Goal: Information Seeking & Learning: Find specific fact

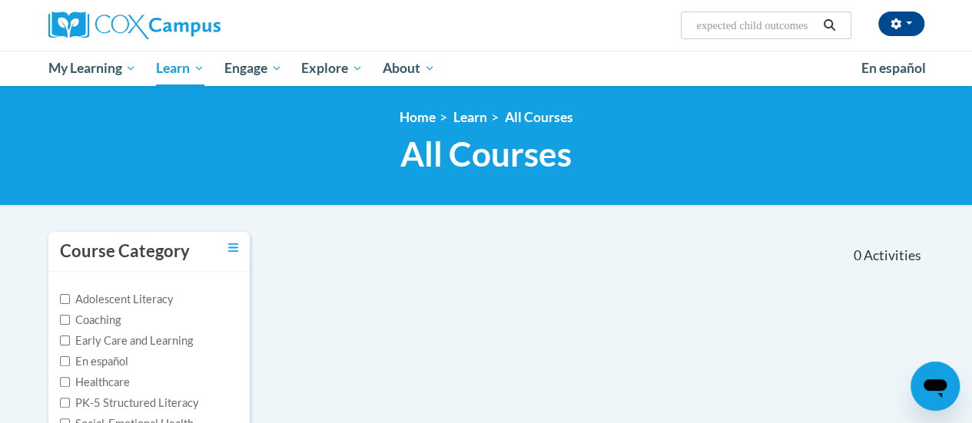
click at [755, 32] on input "expected child outcomes" at bounding box center [756, 25] width 123 height 18
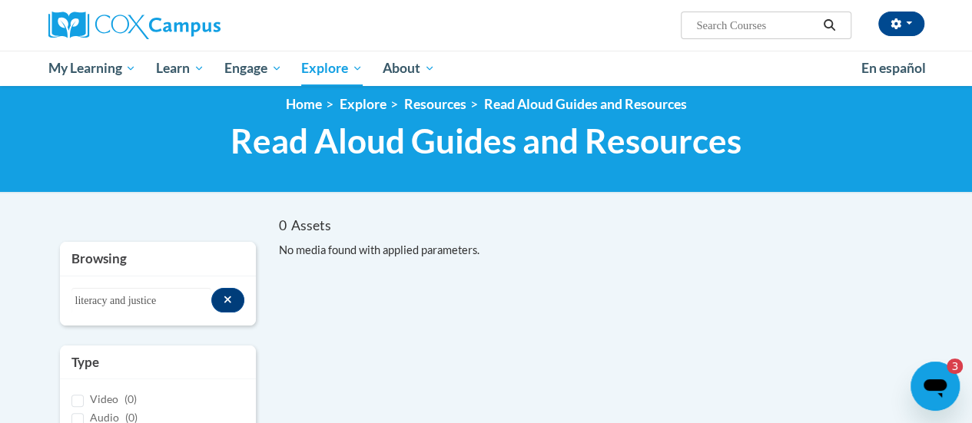
scroll to position [10, 0]
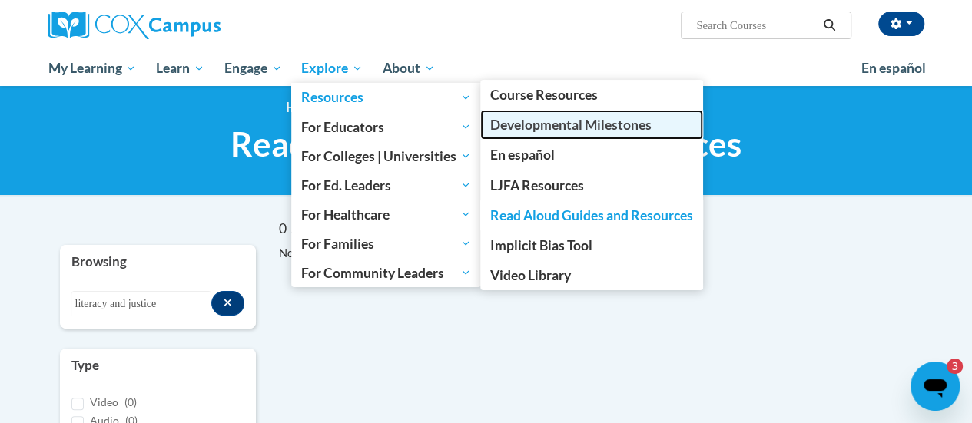
click at [504, 117] on span "Developmental Milestones" at bounding box center [570, 125] width 161 height 16
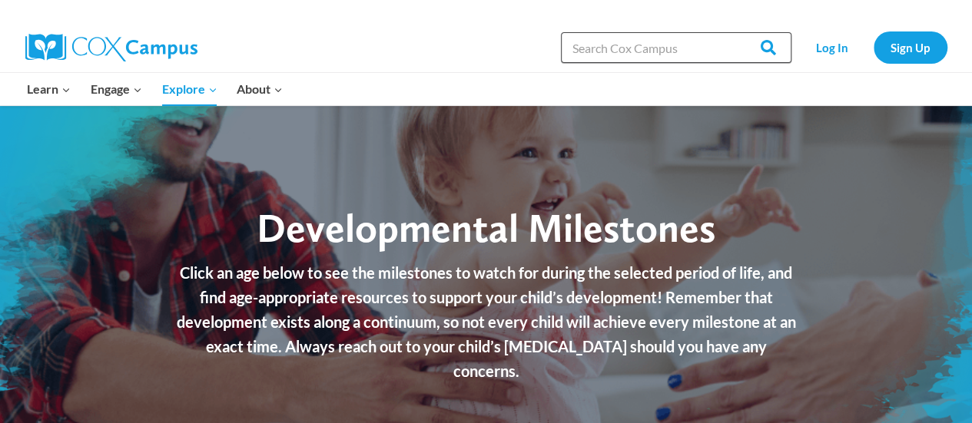
drag, startPoint x: 0, startPoint y: 0, endPoint x: 682, endPoint y: 50, distance: 683.5
click at [682, 50] on input "Search in https://coxcampus.org/" at bounding box center [676, 47] width 231 height 31
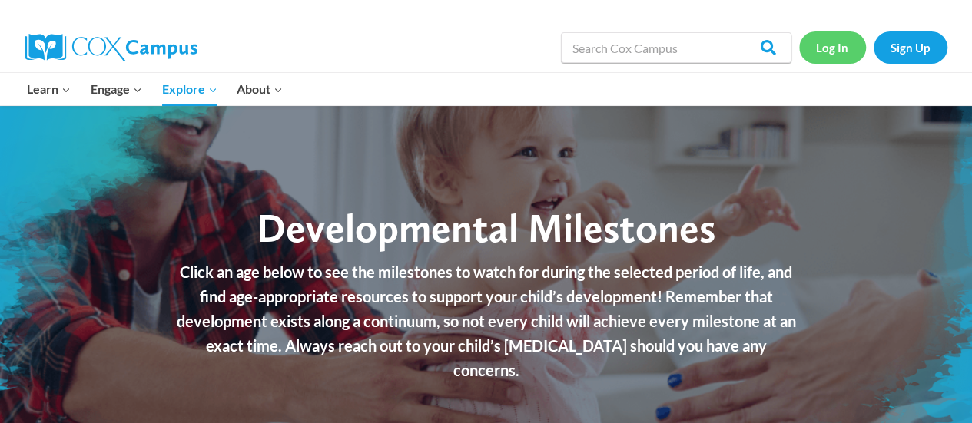
click at [835, 44] on link "Log In" at bounding box center [832, 48] width 67 height 32
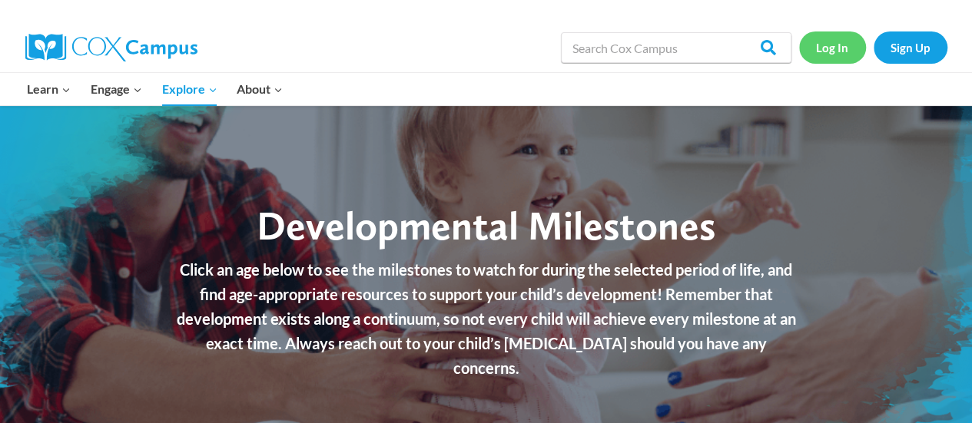
click at [825, 51] on link "Log In" at bounding box center [832, 48] width 67 height 32
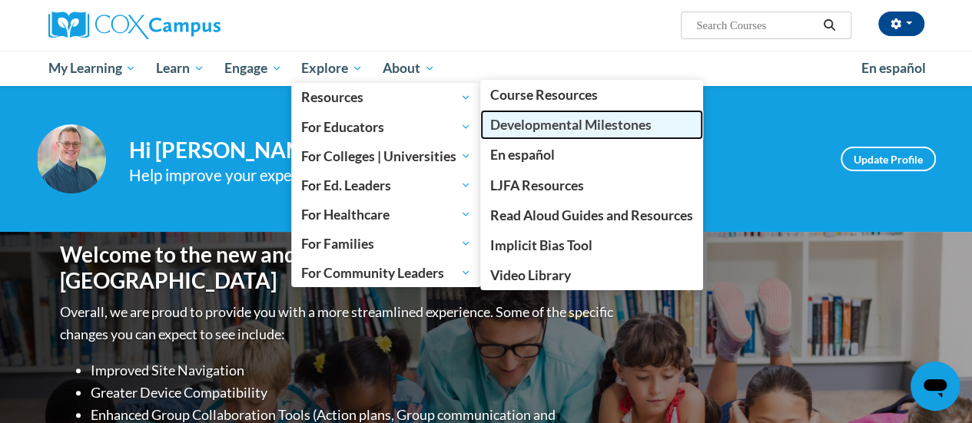
click at [537, 125] on span "Developmental Milestones" at bounding box center [570, 125] width 161 height 16
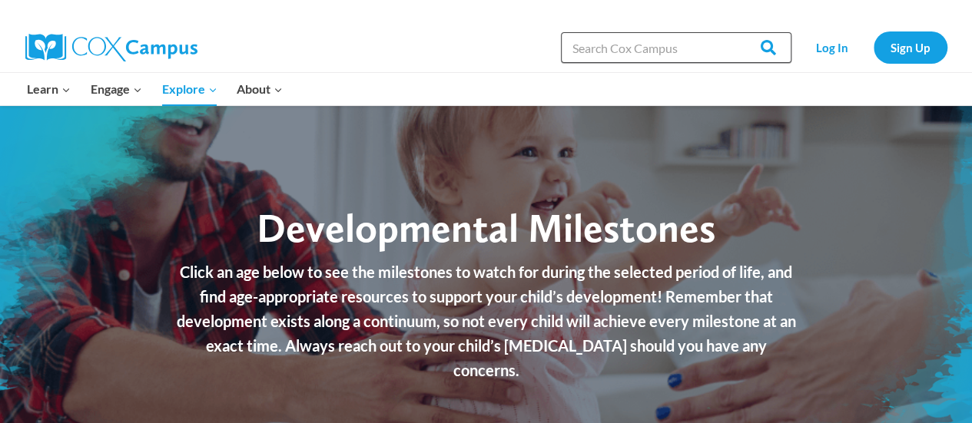
click at [613, 45] on input "Search in https://coxcampus.org/" at bounding box center [676, 47] width 231 height 31
type input "expected child outcomes"
click at [732, 32] on input "Search" at bounding box center [762, 47] width 60 height 31
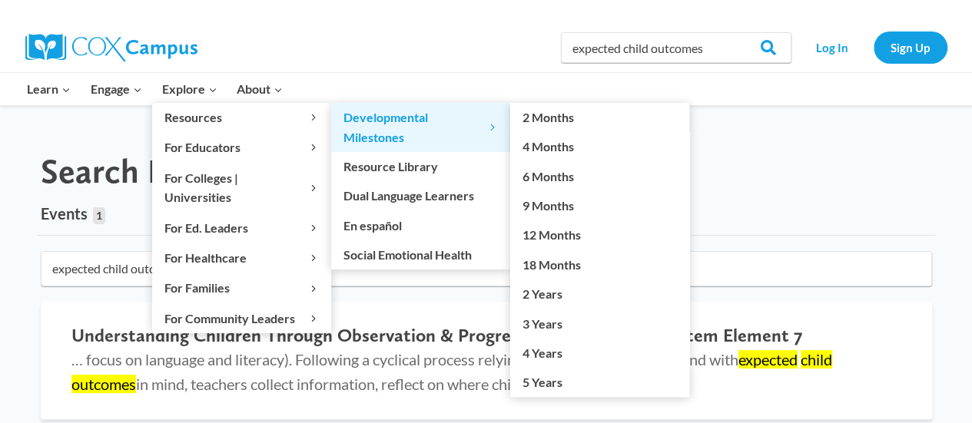
click at [372, 132] on span "Developmental Milestones Expand" at bounding box center [421, 127] width 154 height 39
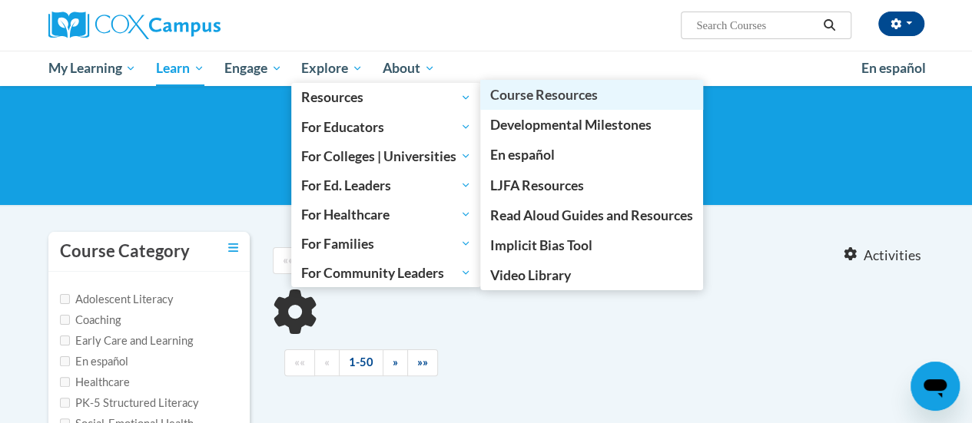
type input "expected child outcomes"
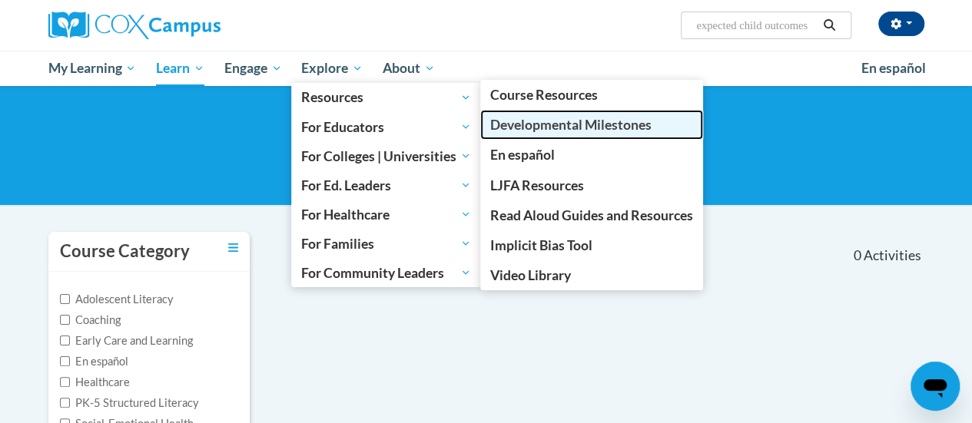
click at [570, 125] on span "Developmental Milestones" at bounding box center [570, 125] width 161 height 16
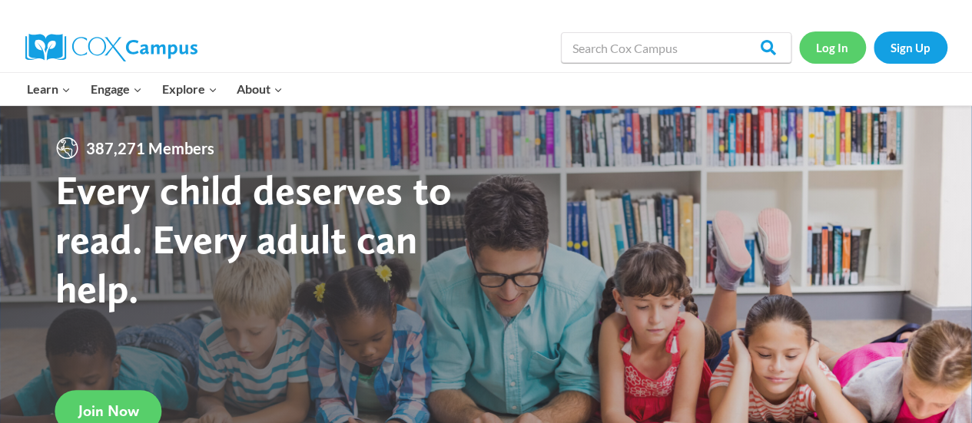
click at [828, 45] on link "Log In" at bounding box center [832, 48] width 67 height 32
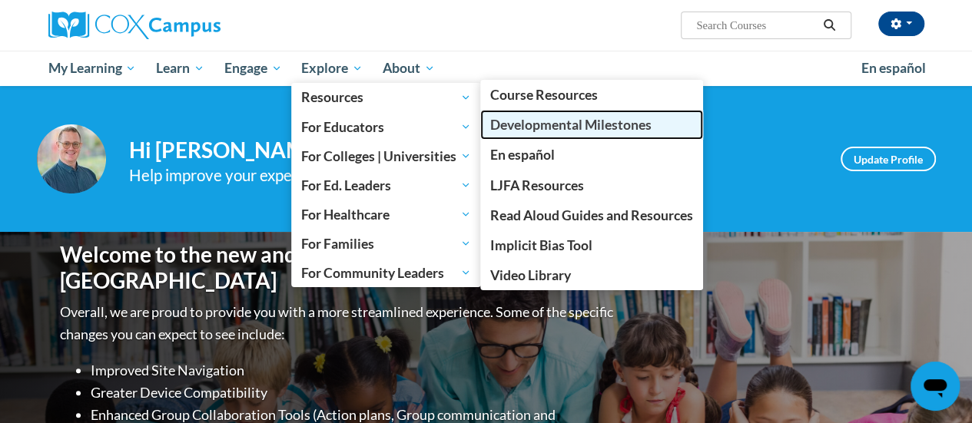
click at [526, 128] on span "Developmental Milestones" at bounding box center [570, 125] width 161 height 16
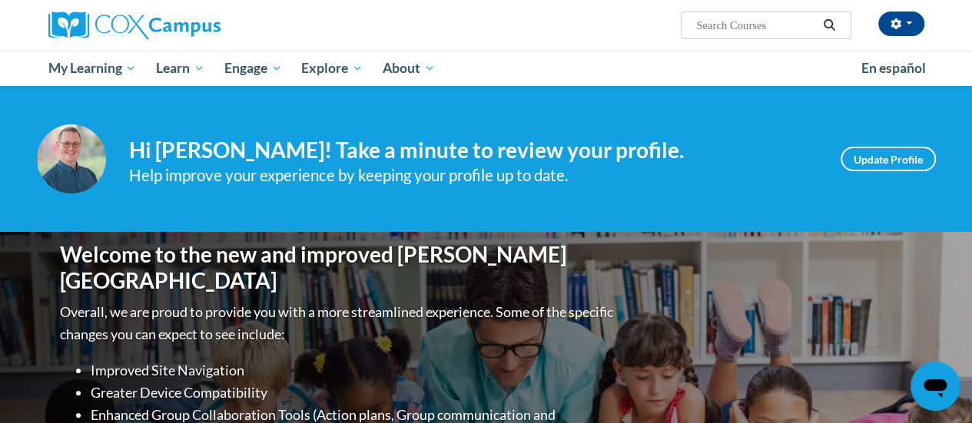
click at [711, 29] on input "Search..." at bounding box center [756, 25] width 123 height 18
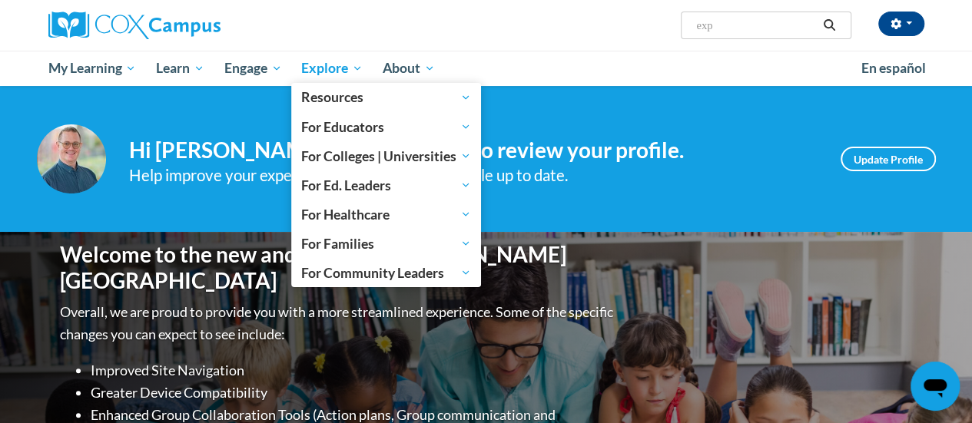
type input "exp"
click at [357, 70] on span "Explore" at bounding box center [331, 68] width 61 height 18
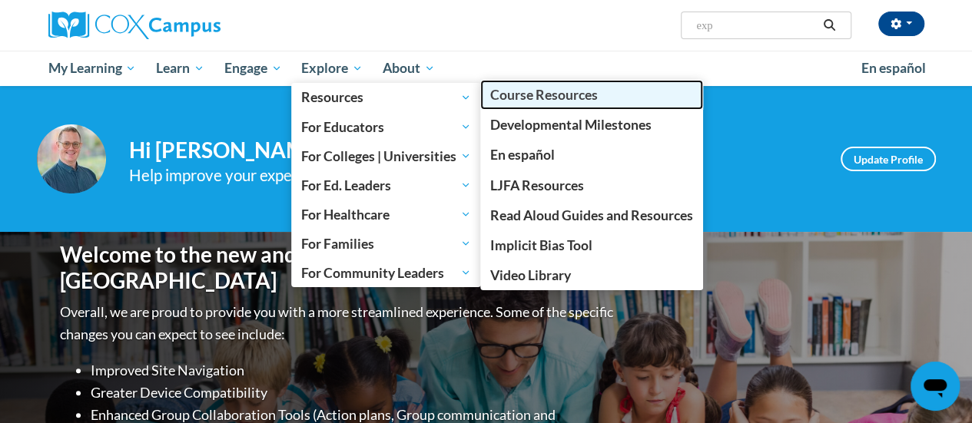
click at [518, 91] on span "Course Resources" at bounding box center [544, 95] width 108 height 16
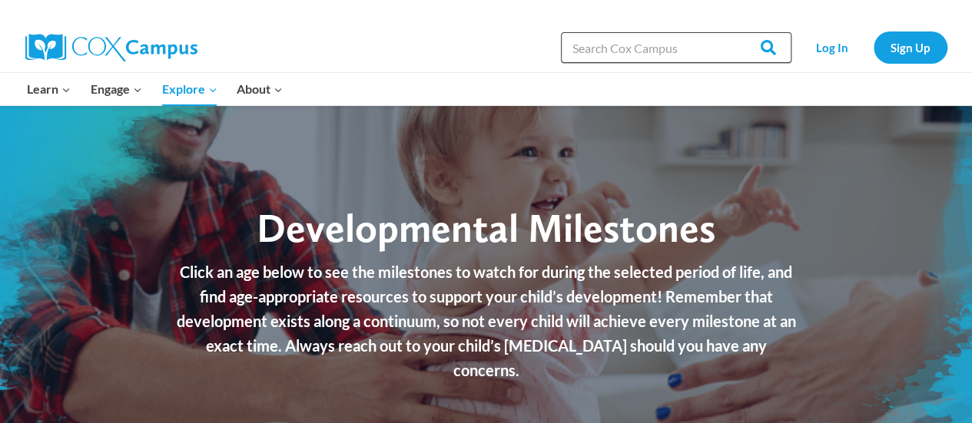
click at [630, 51] on input "Search in https://coxcampus.org/" at bounding box center [676, 47] width 231 height 31
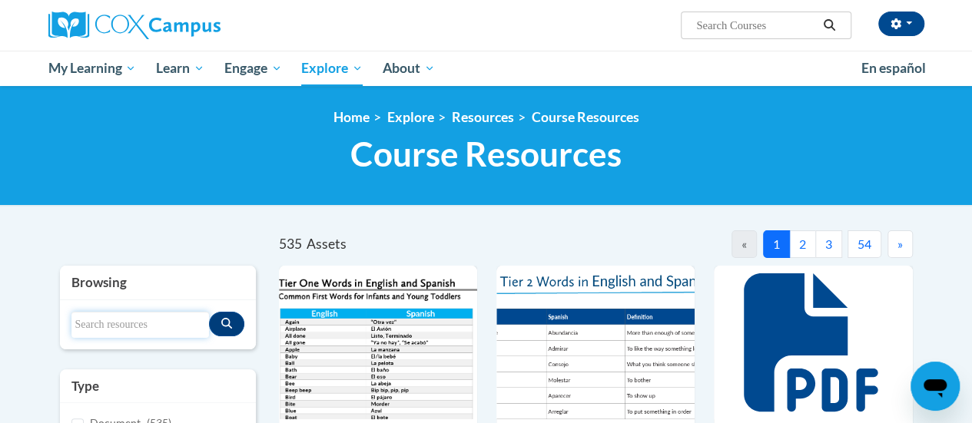
click at [163, 325] on input "Search resources" at bounding box center [140, 325] width 138 height 26
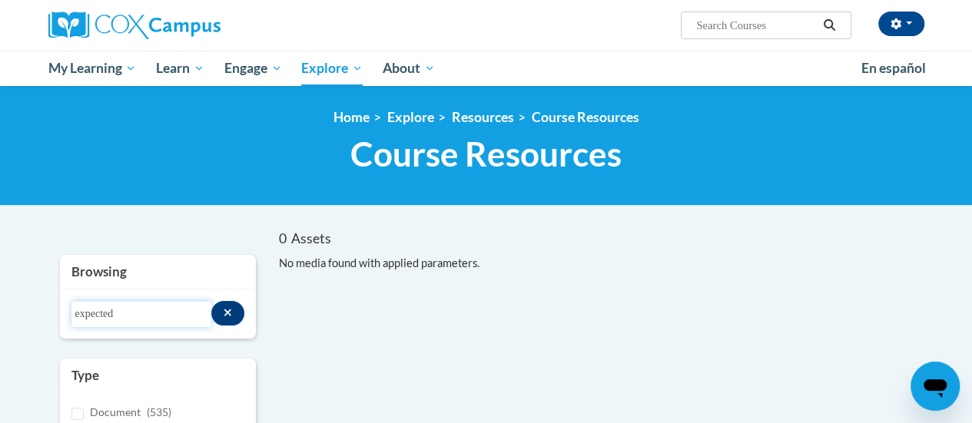
type input "expected"
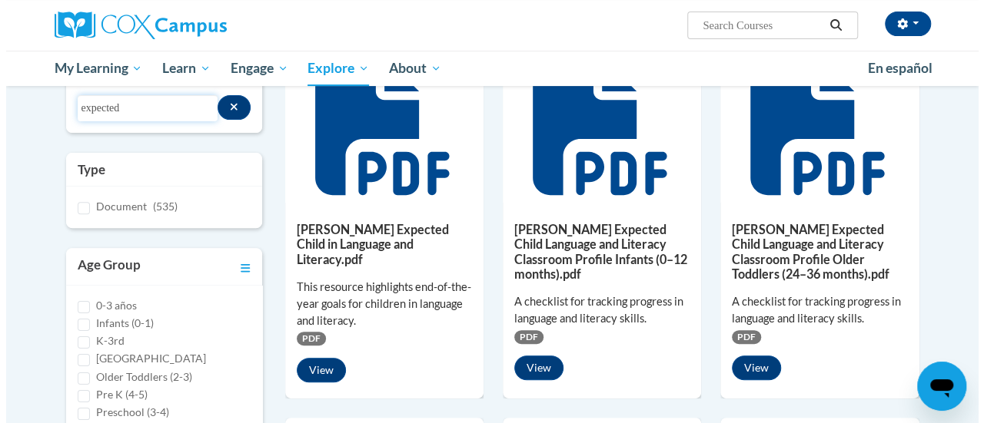
scroll to position [207, 0]
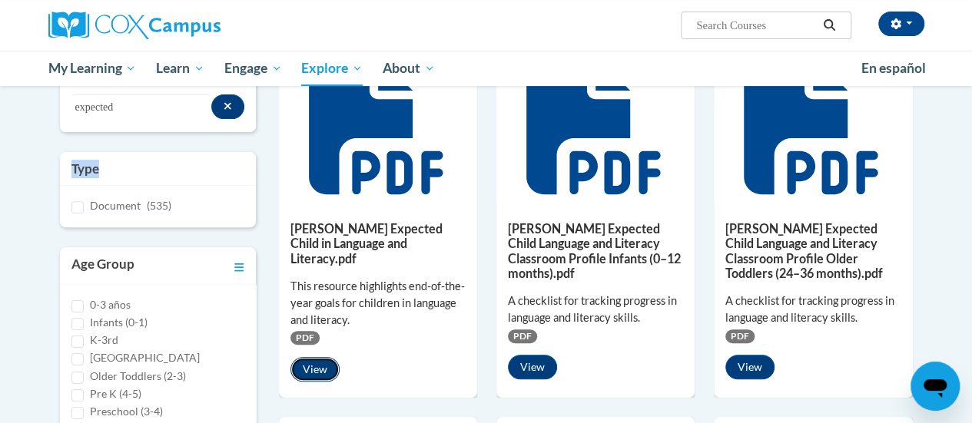
drag, startPoint x: 335, startPoint y: 267, endPoint x: 306, endPoint y: 365, distance: 102.6
click at [306, 365] on button "View" at bounding box center [314, 369] width 49 height 25
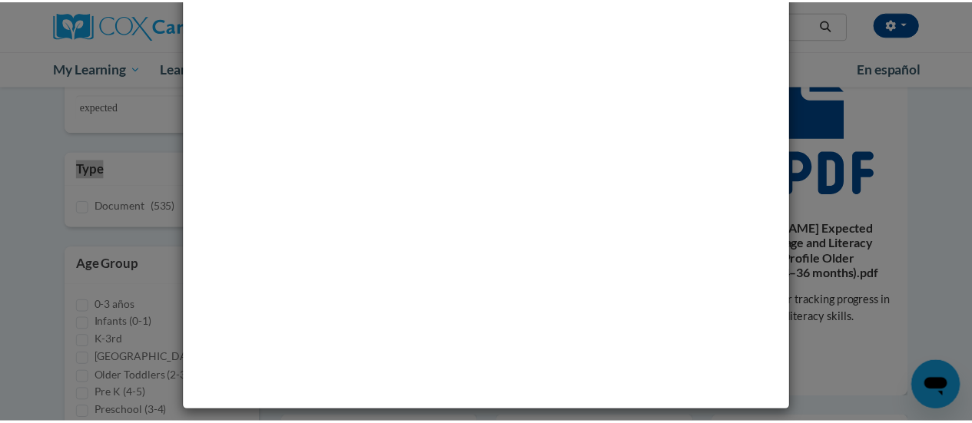
scroll to position [0, 0]
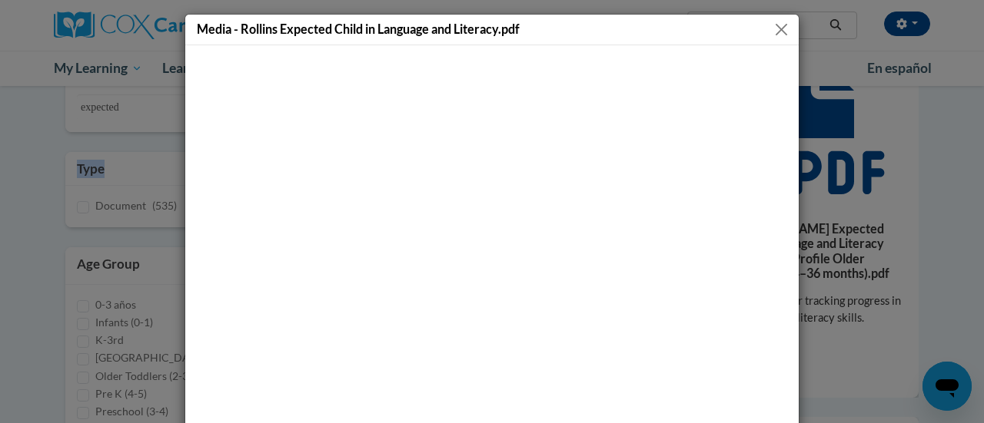
click at [773, 26] on button "Close" at bounding box center [781, 29] width 19 height 19
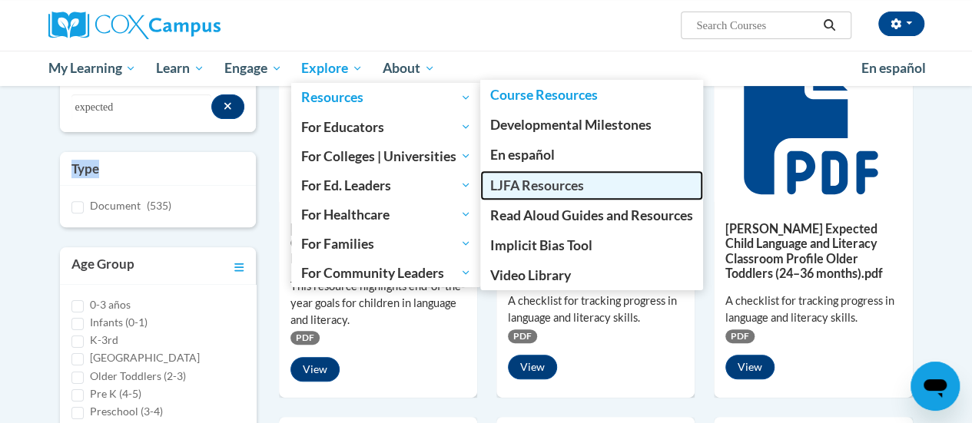
click at [520, 181] on span "LJFA Resources" at bounding box center [537, 186] width 94 height 16
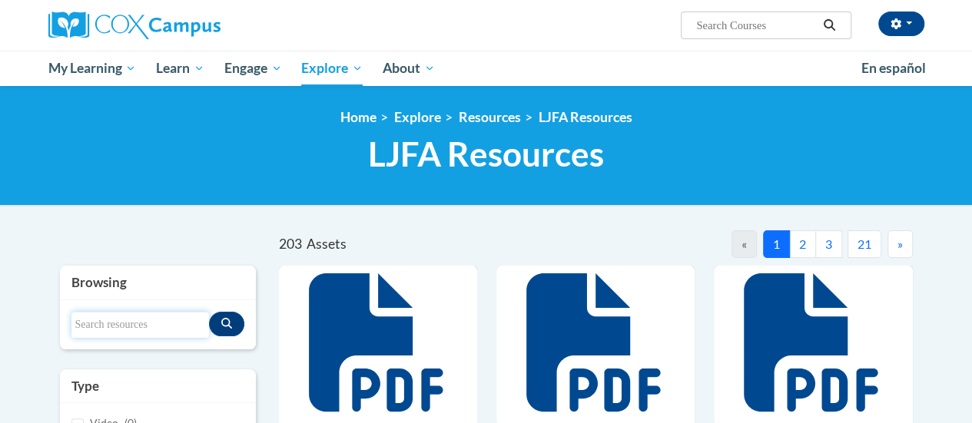
drag, startPoint x: 0, startPoint y: 0, endPoint x: 129, endPoint y: 327, distance: 351.2
click at [129, 327] on input "Search resources" at bounding box center [140, 325] width 138 height 26
type input "booklist"
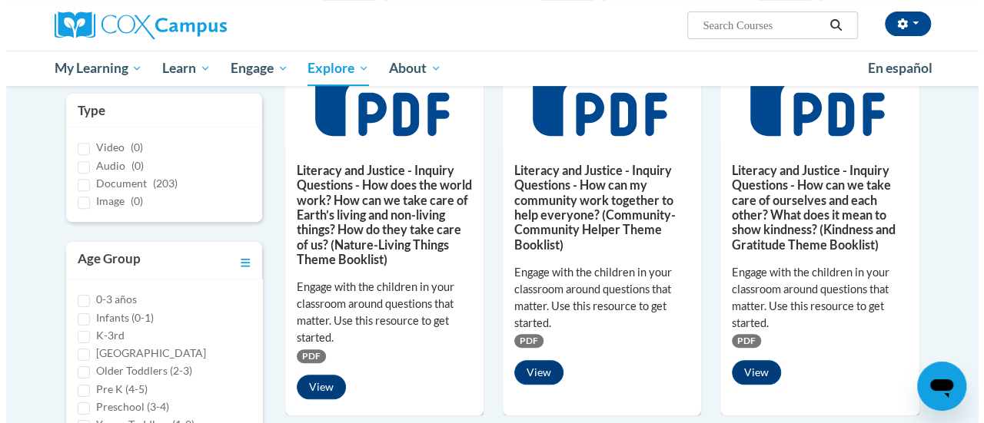
scroll to position [264, 0]
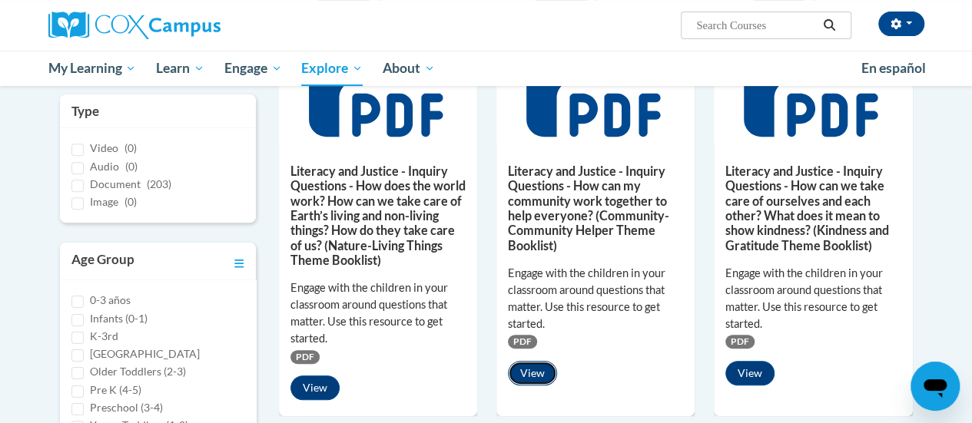
click at [540, 367] on button "View" at bounding box center [532, 373] width 49 height 25
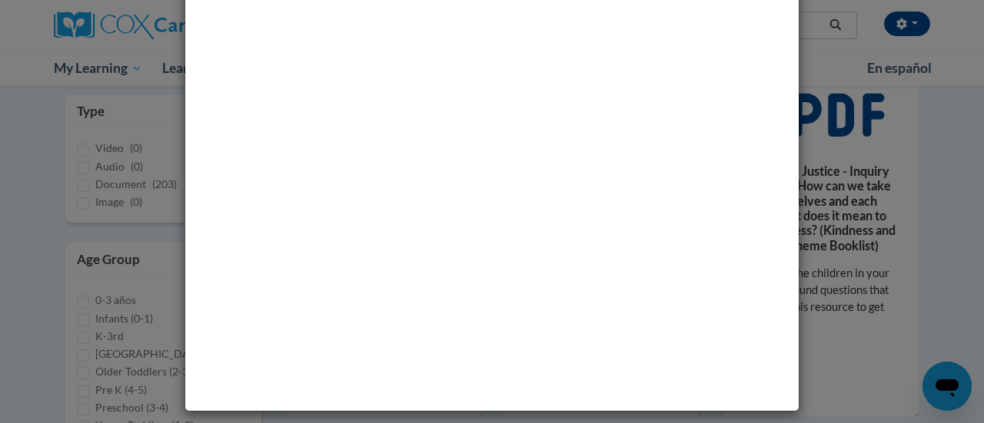
scroll to position [0, 0]
